Goal: Communication & Community: Answer question/provide support

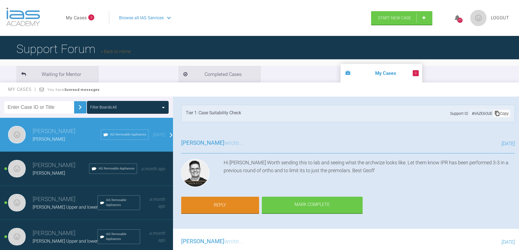
click at [55, 175] on span "[PERSON_NAME]" at bounding box center [49, 173] width 32 height 5
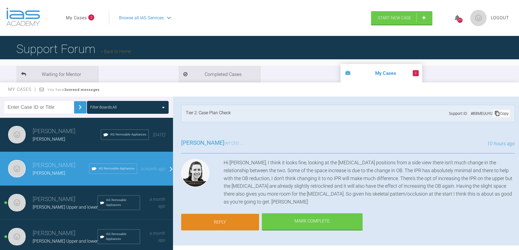
click at [220, 214] on link "Reply" at bounding box center [220, 222] width 78 height 17
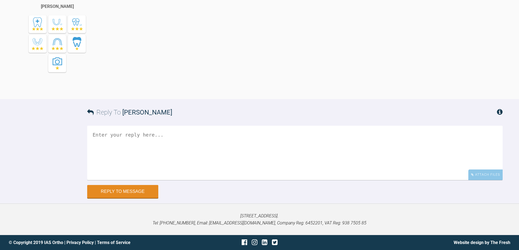
scroll to position [1362, 0]
click at [125, 191] on button "Reply to Message" at bounding box center [122, 192] width 71 height 13
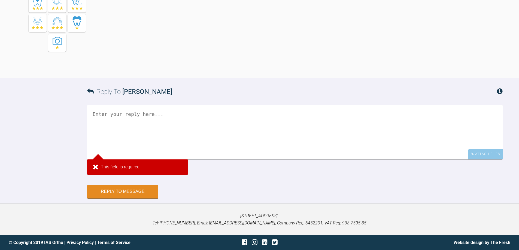
click at [117, 141] on textarea at bounding box center [294, 132] width 415 height 54
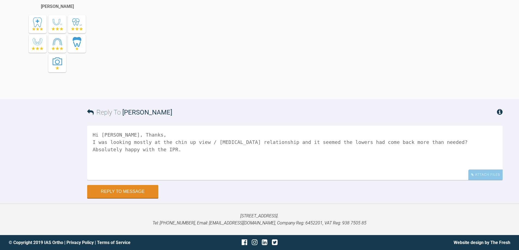
click at [184, 149] on textarea "Hi [PERSON_NAME], Thanks, I was looking mostly at the chin up view / [MEDICAL_D…" at bounding box center [294, 153] width 415 height 54
click at [187, 150] on textarea "Hi [PERSON_NAME], Thanks, I was looking mostly at the chin up view / [MEDICAL_D…" at bounding box center [294, 153] width 415 height 54
type textarea "Hi [PERSON_NAME], Thanks, I was looking mostly at the chin up view / [MEDICAL_D…"
click at [140, 194] on button "Reply to Message" at bounding box center [122, 192] width 71 height 13
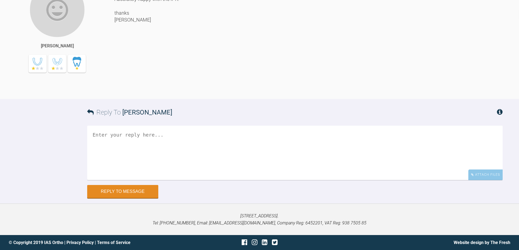
scroll to position [1531, 0]
